Goal: Information Seeking & Learning: Find specific fact

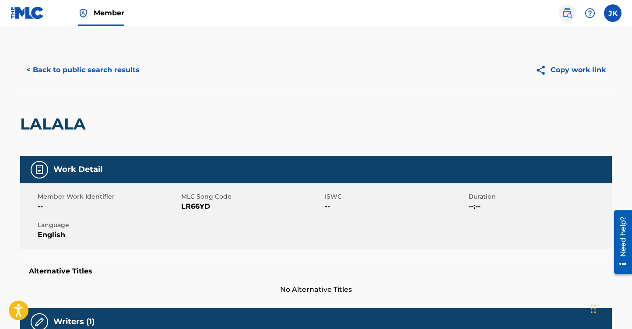
click at [567, 16] on img at bounding box center [567, 13] width 11 height 11
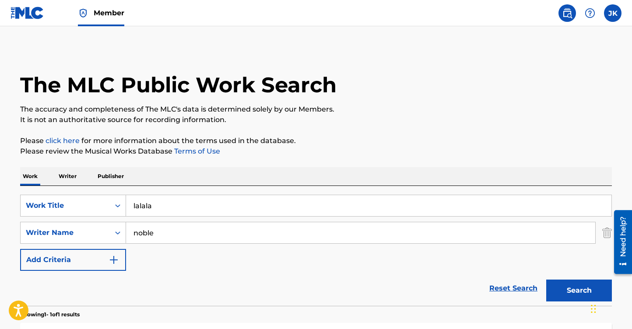
click at [178, 211] on input "lalala" at bounding box center [368, 205] width 485 height 21
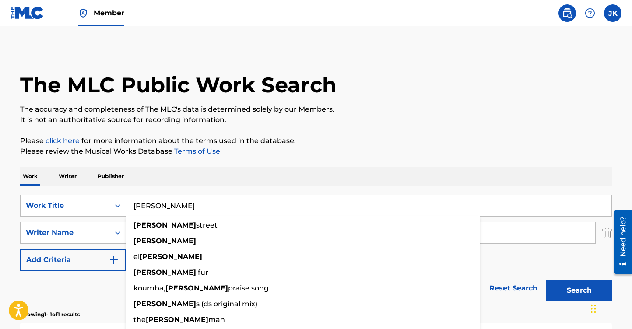
click at [245, 196] on input "[PERSON_NAME]" at bounding box center [368, 205] width 485 height 21
type input "[PERSON_NAME]"
click at [242, 180] on div "Work Writer Publisher" at bounding box center [316, 176] width 592 height 18
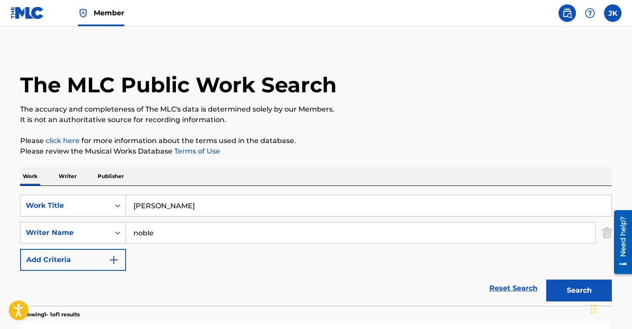
click at [198, 235] on input "noble" at bounding box center [360, 232] width 469 height 21
paste input "[PERSON_NAME]"
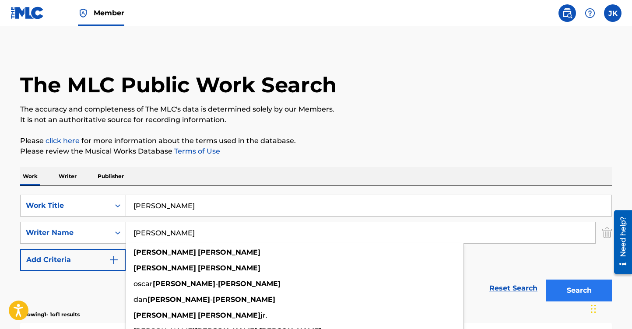
type input "[PERSON_NAME]"
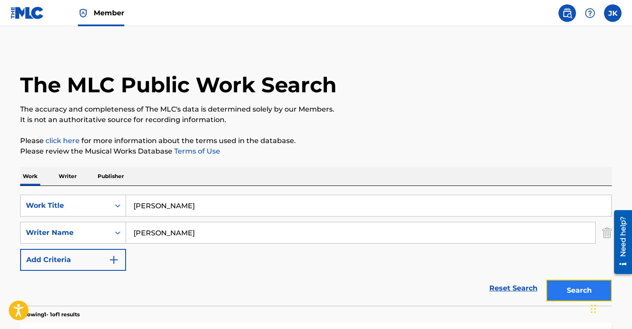
click at [573, 293] on button "Search" at bounding box center [579, 291] width 66 height 22
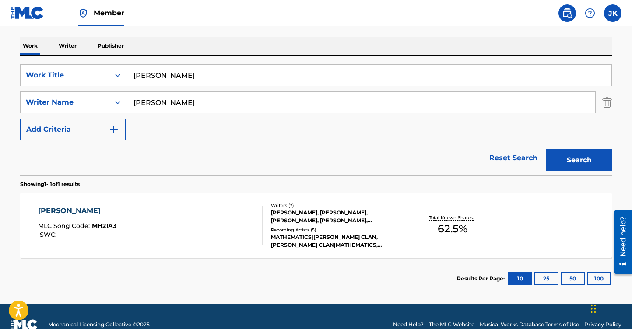
scroll to position [147, 0]
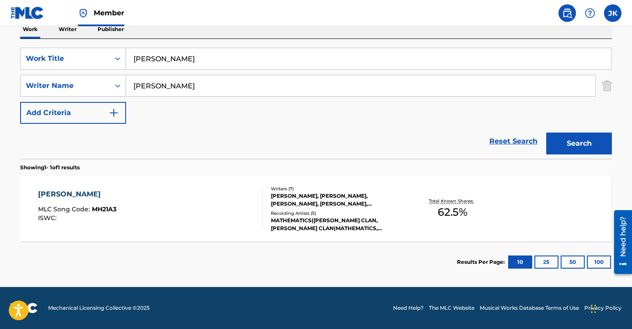
click at [295, 196] on div "[PERSON_NAME], [PERSON_NAME], [PERSON_NAME], [PERSON_NAME], [PERSON_NAME], [PER…" at bounding box center [337, 200] width 132 height 16
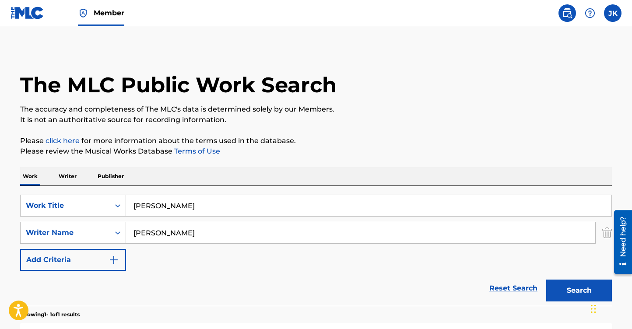
scroll to position [97, 0]
